Goal: Task Accomplishment & Management: Complete application form

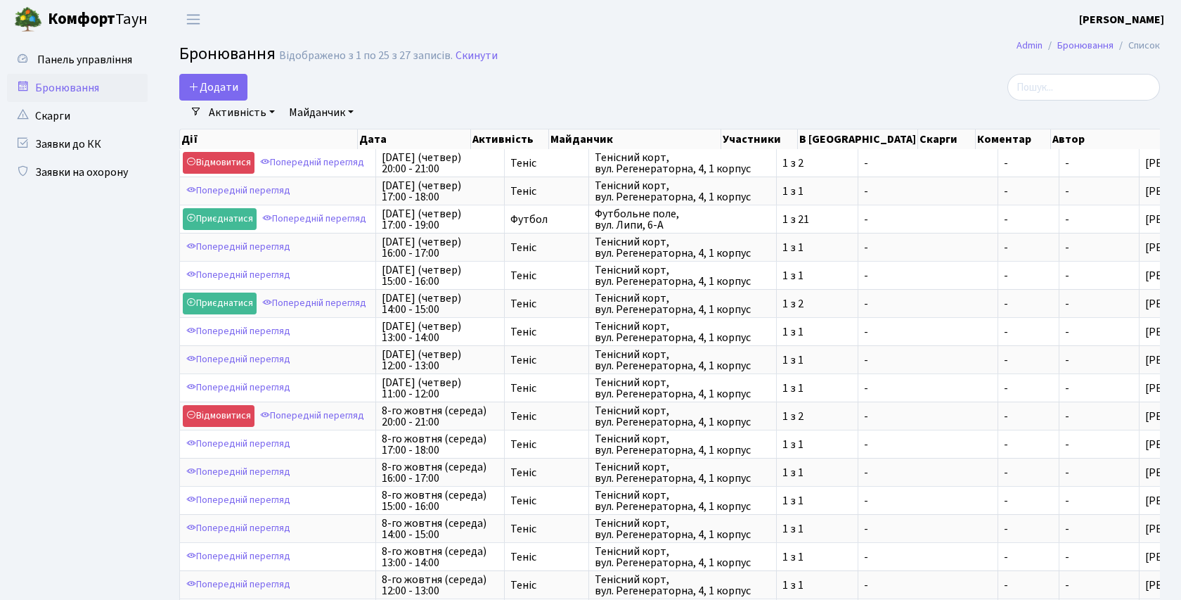
select select "25"
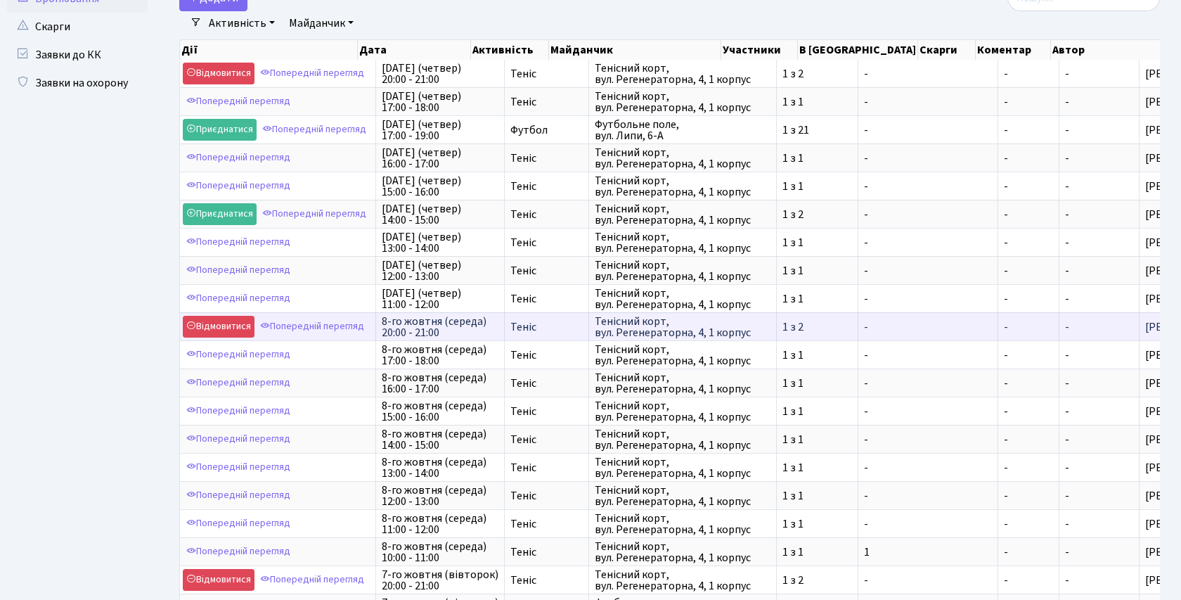
scroll to position [86, 0]
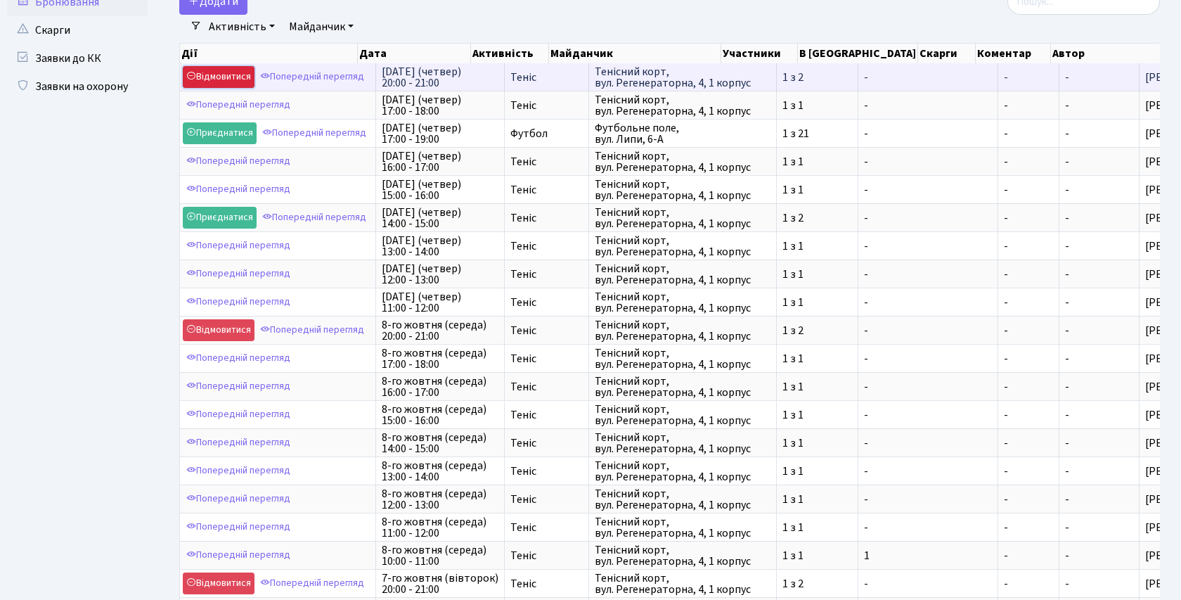
click at [231, 74] on link "Відмовитися" at bounding box center [219, 77] width 72 height 22
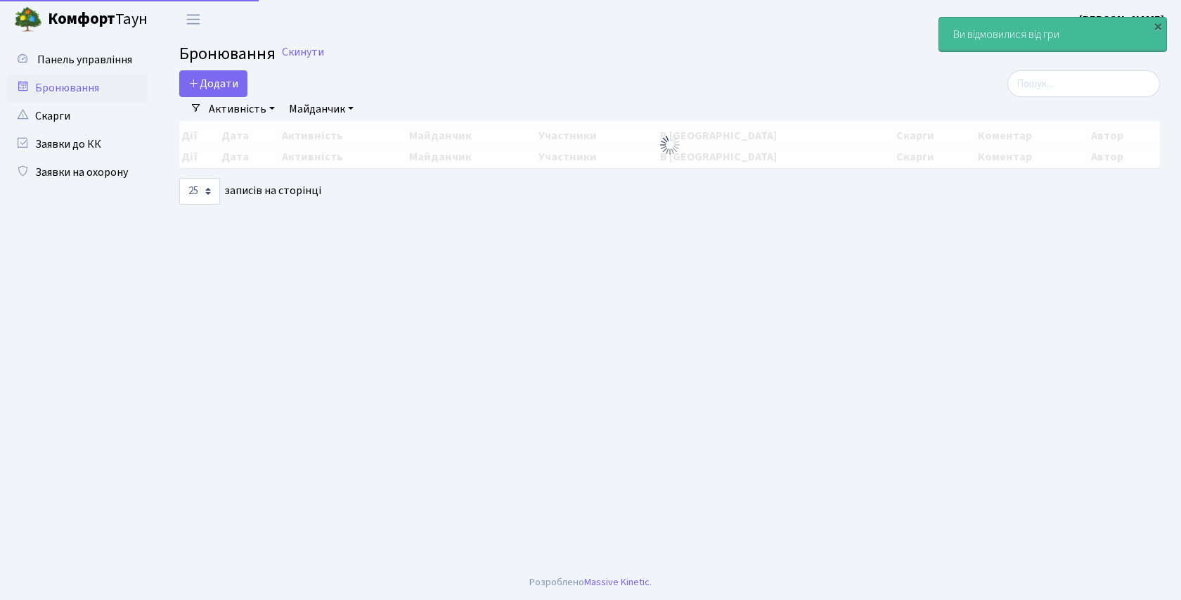
select select "25"
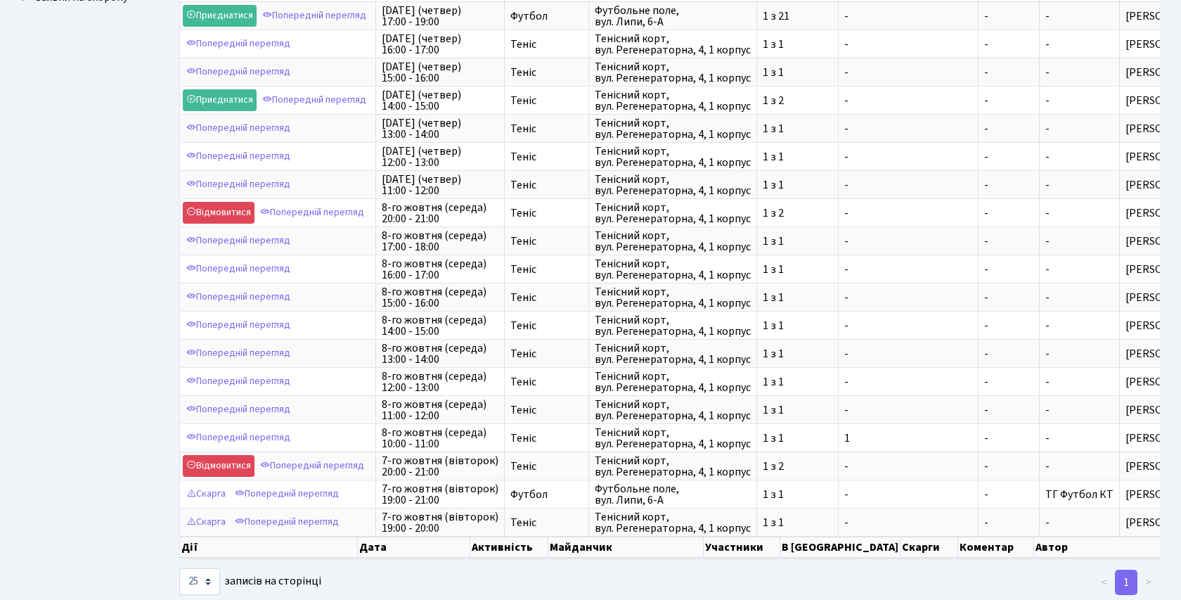
scroll to position [176, 0]
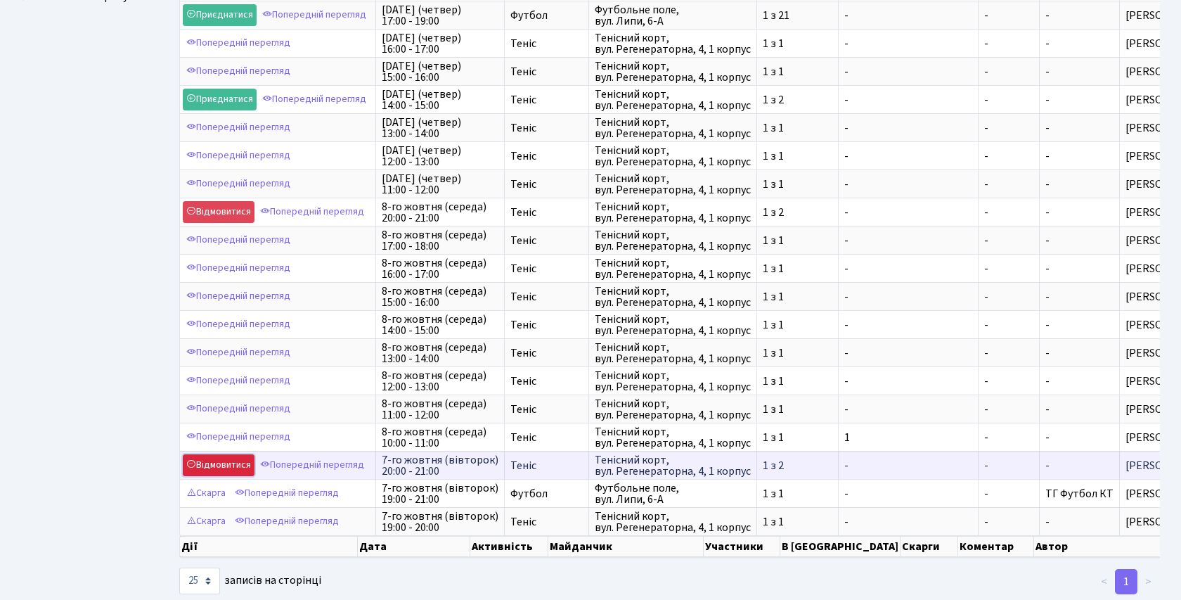
click at [224, 465] on link "Відмовитися" at bounding box center [219, 465] width 72 height 22
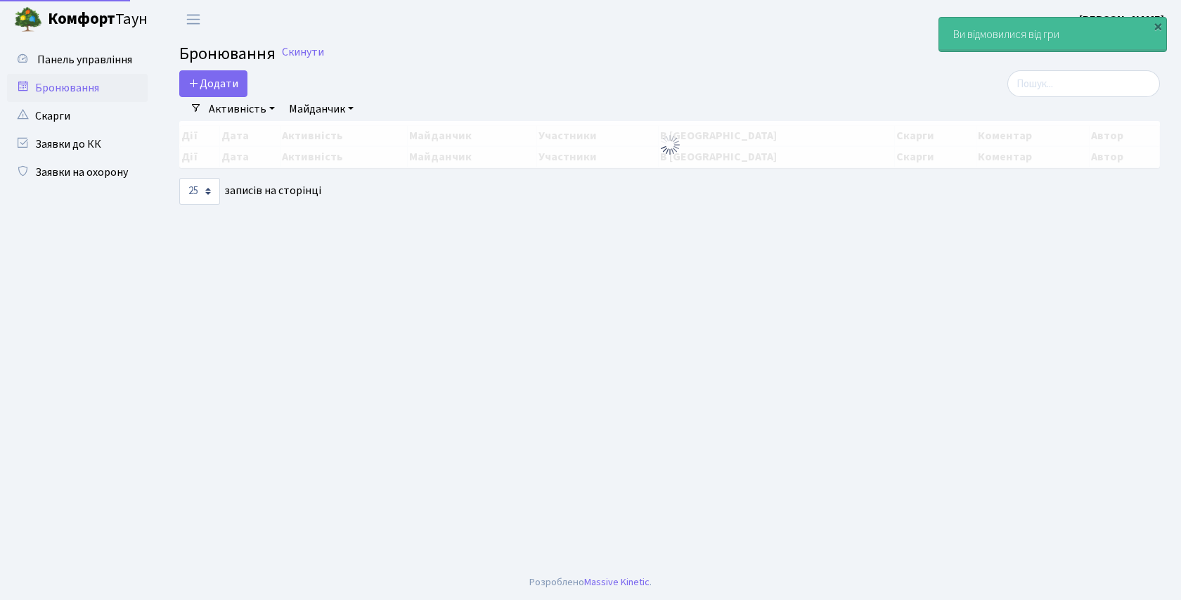
select select "25"
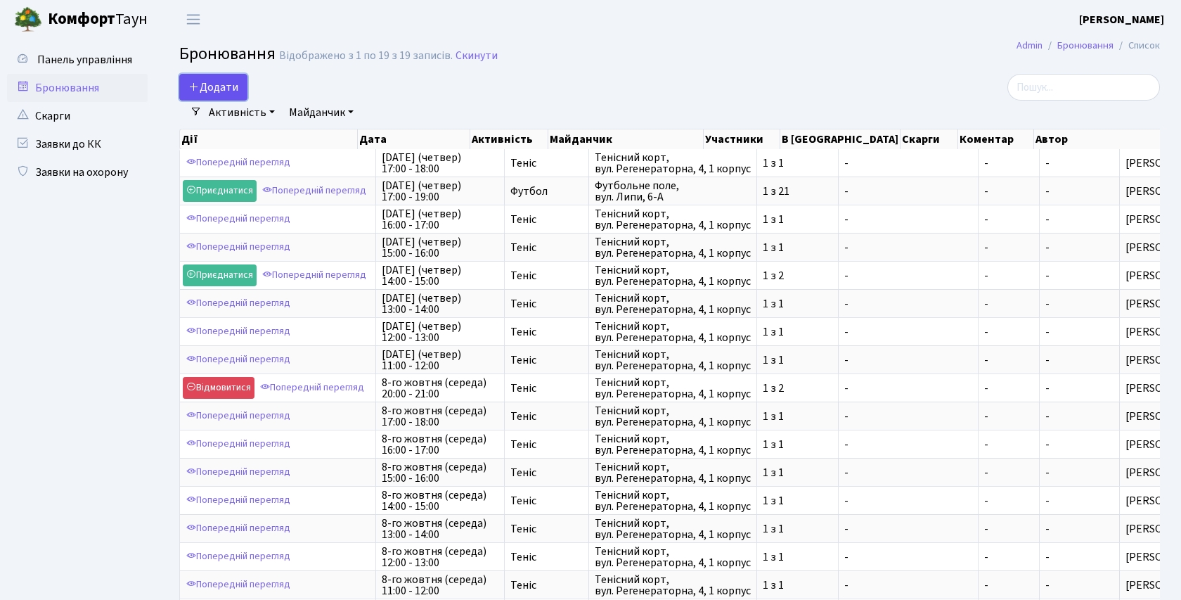
click at [224, 82] on button "Додати" at bounding box center [213, 87] width 68 height 27
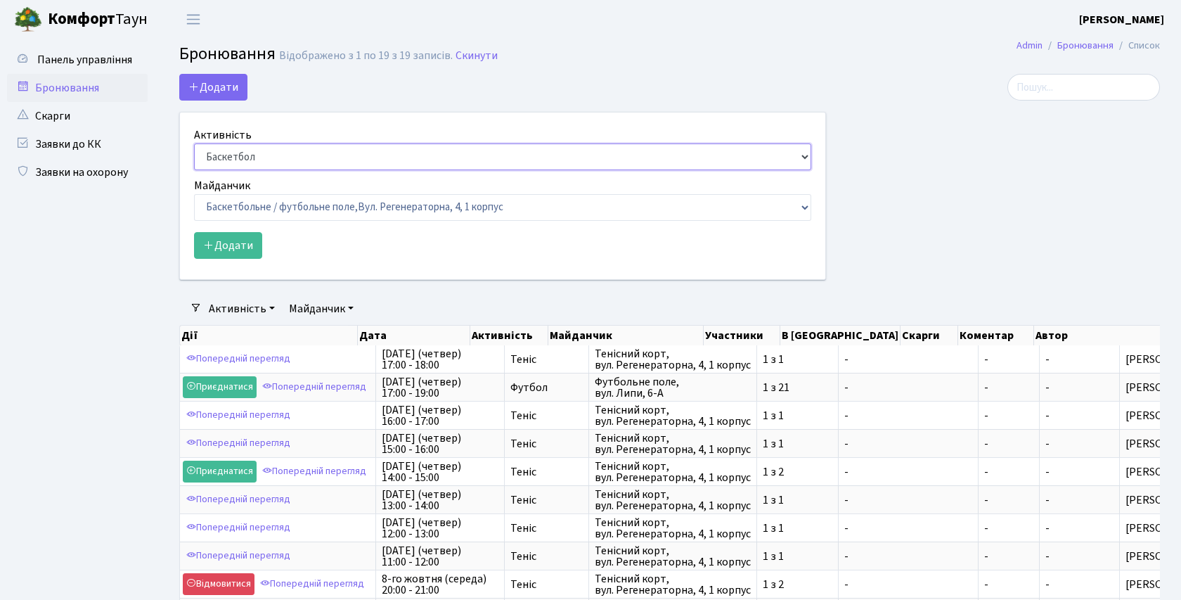
click at [807, 157] on select "Баскетбол Волейбол Йога Катання на роликах Настільний теніс Теніс Футбол Фітнес" at bounding box center [502, 156] width 617 height 27
select select "1"
click at [805, 205] on select "Баскетбольне / футбольне поле, Вул. Регенераторна, 4, 1 корпус Баскетбольне пол…" at bounding box center [502, 207] width 617 height 27
select select "1"
click at [228, 249] on button "Додати" at bounding box center [228, 245] width 68 height 27
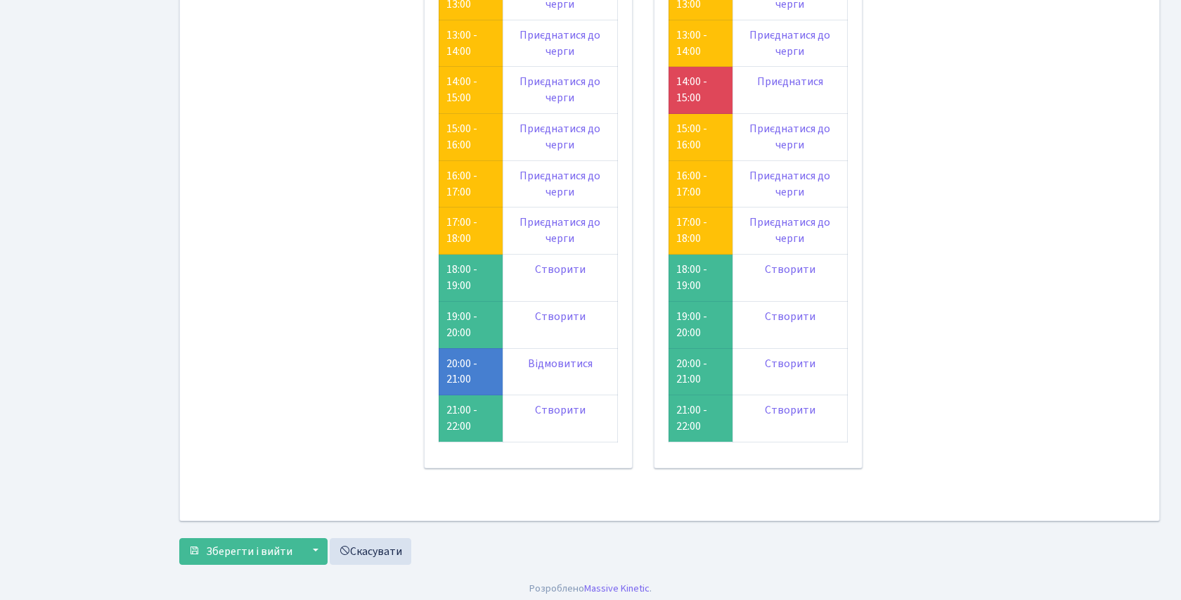
scroll to position [380, 0]
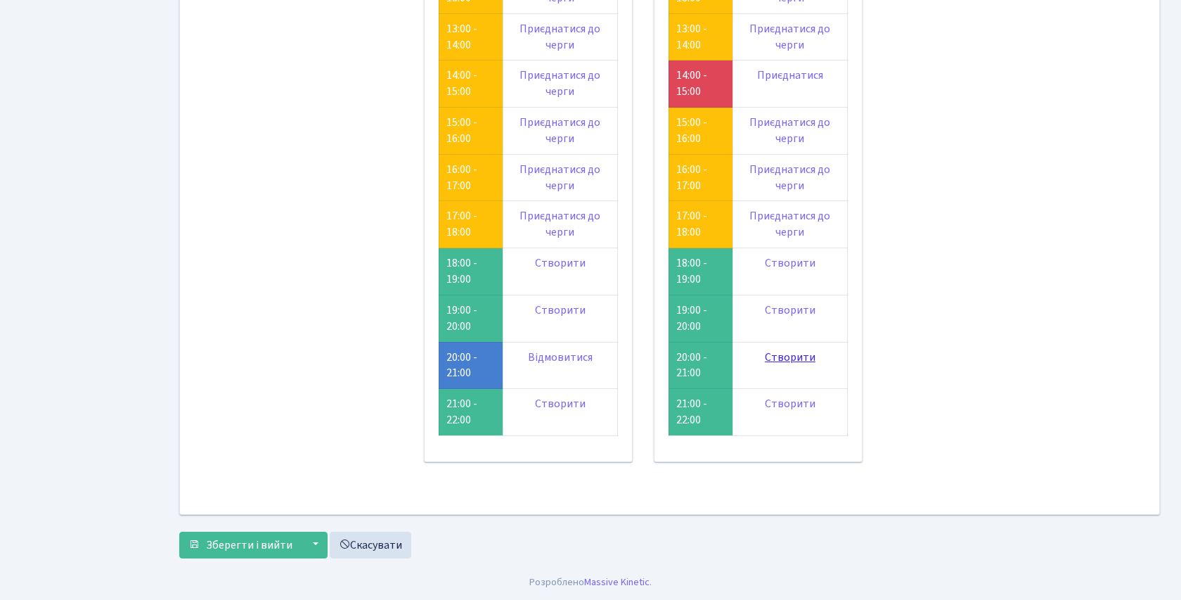
click at [775, 360] on link "Створити" at bounding box center [790, 356] width 51 height 15
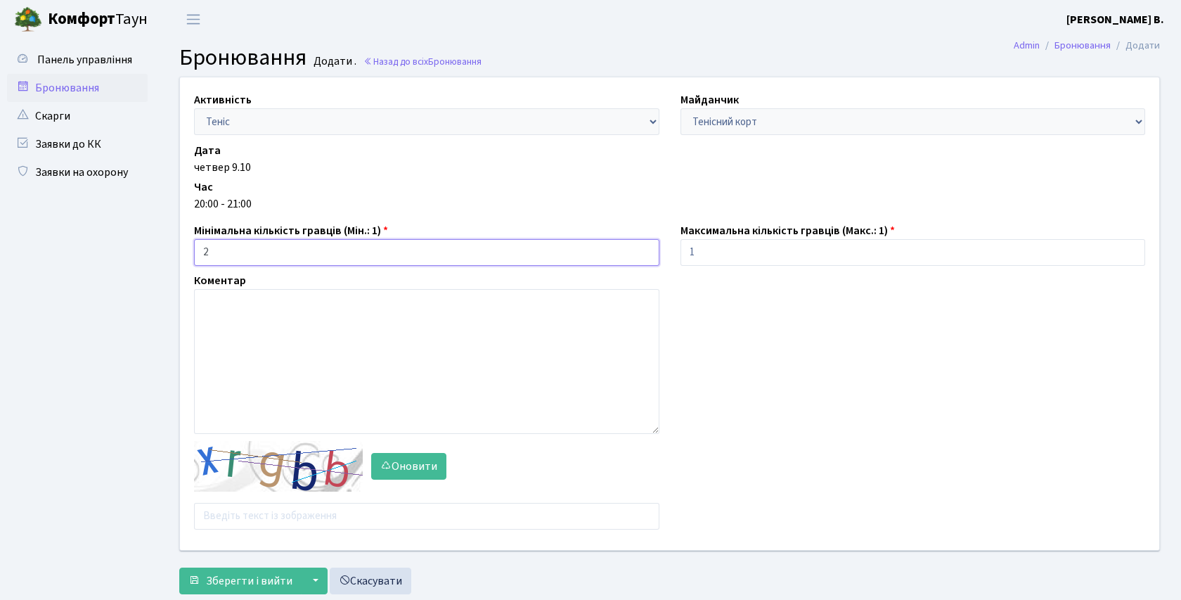
type input "2"
click at [643, 248] on input "2" at bounding box center [426, 252] width 465 height 27
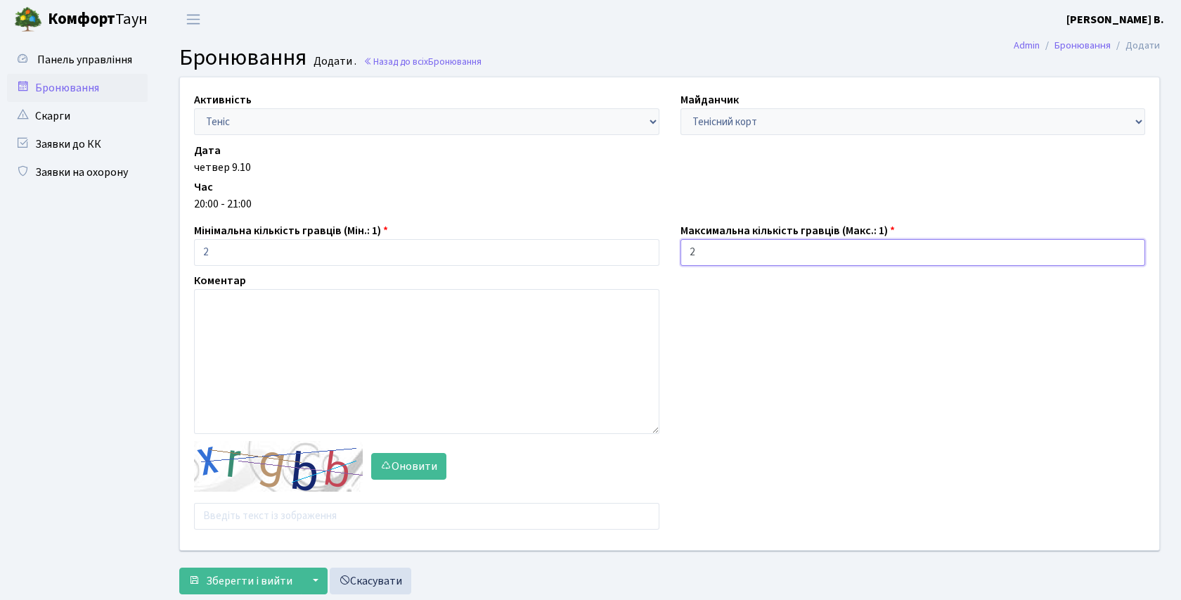
type input "2"
click at [1132, 248] on input "2" at bounding box center [912, 252] width 465 height 27
click at [382, 464] on icon "button" at bounding box center [385, 465] width 11 height 11
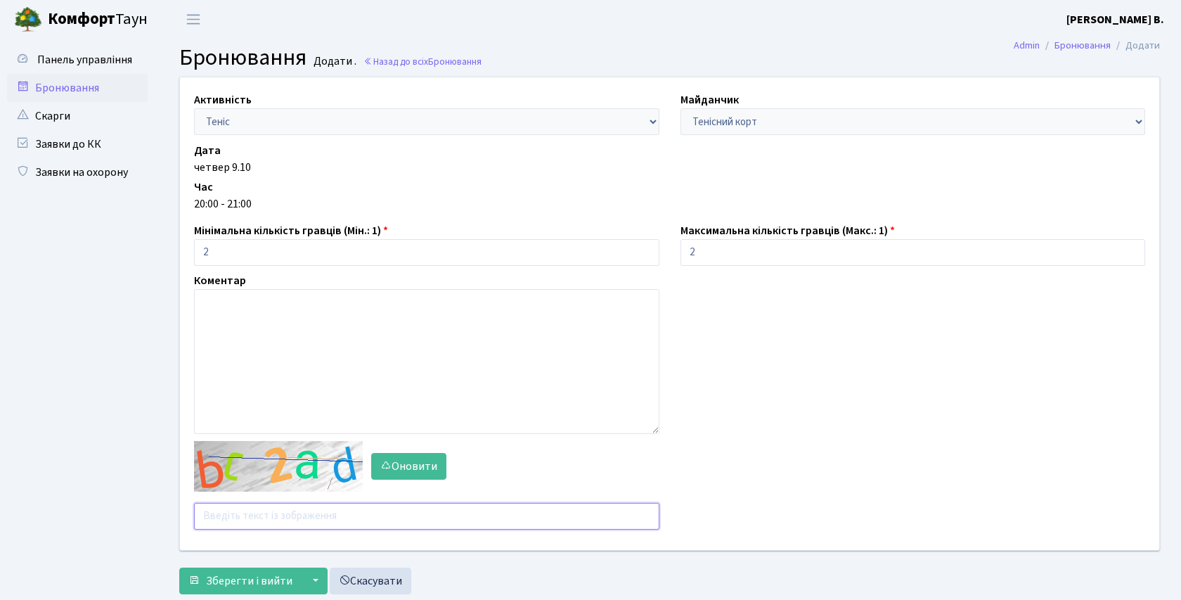
click at [269, 510] on input "text" at bounding box center [426, 516] width 465 height 27
type input "ч"
type input "x"
type input "q"
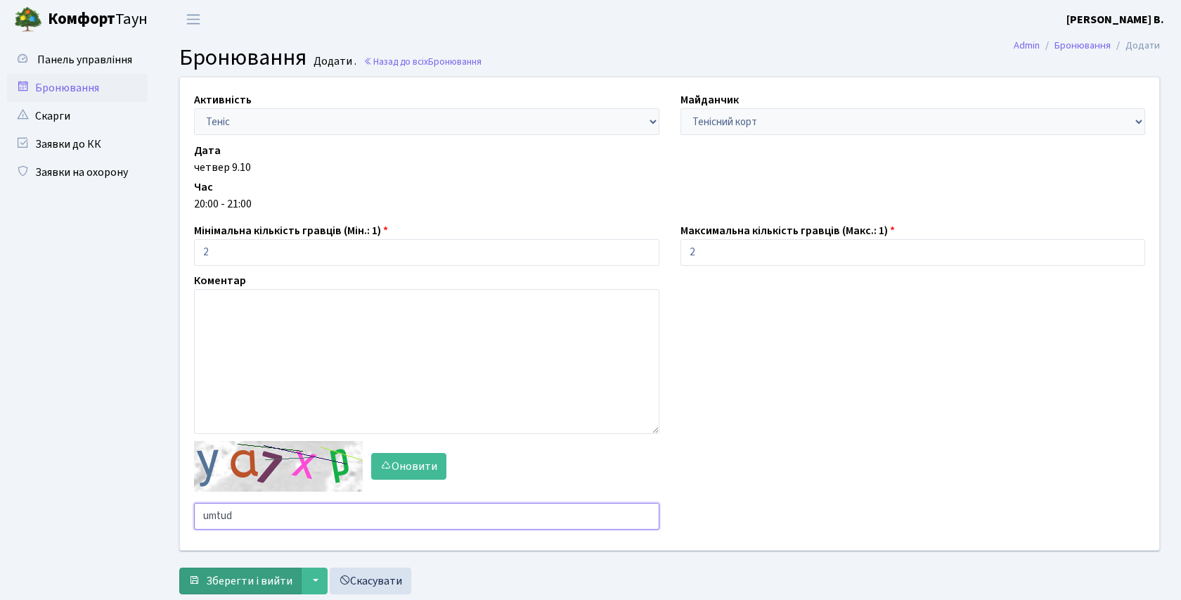
type input "umtud"
click at [243, 579] on span "Зберегти і вийти" at bounding box center [249, 580] width 86 height 15
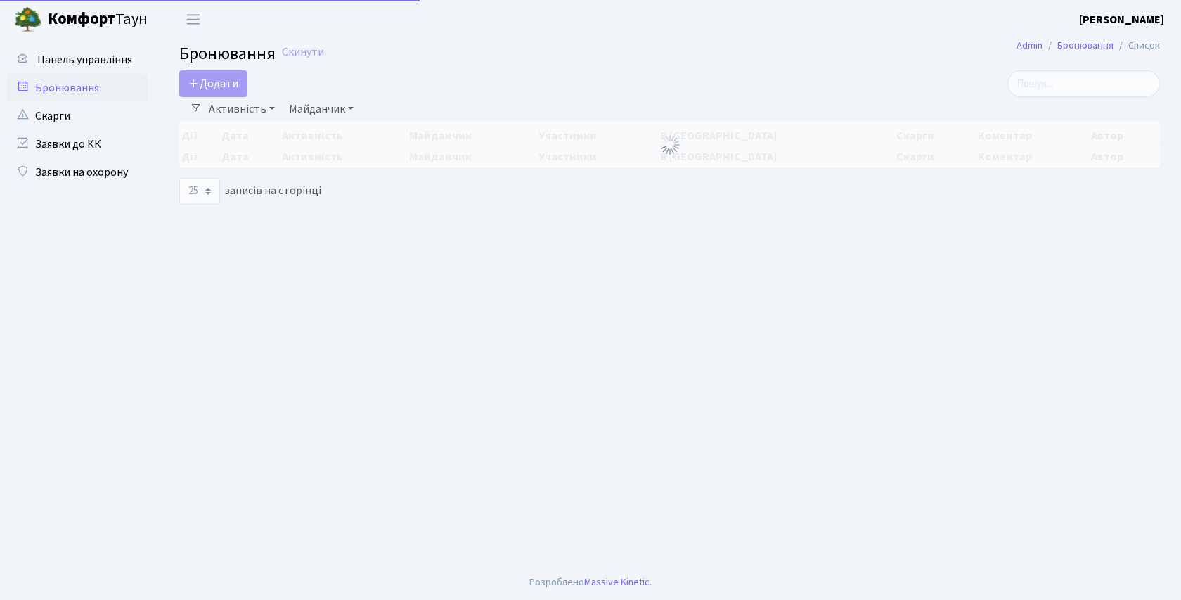
select select "25"
